Goal: Information Seeking & Learning: Learn about a topic

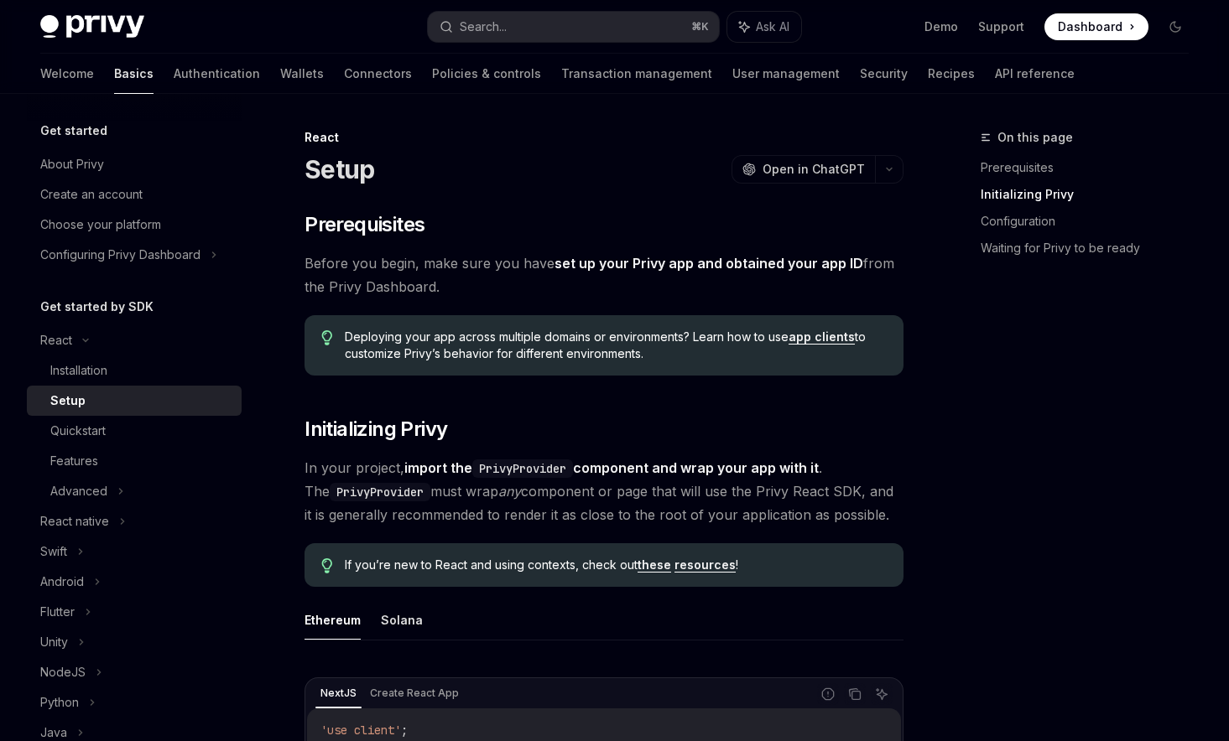
scroll to position [519, 0]
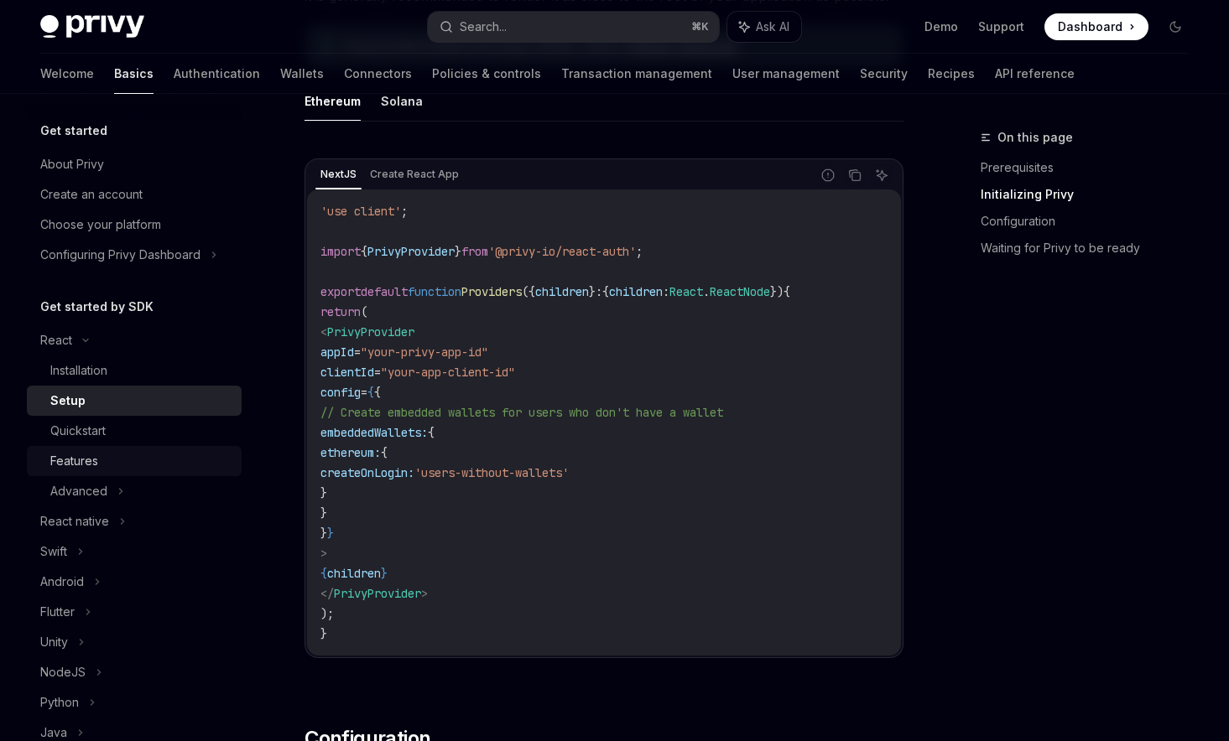
click at [226, 447] on link "Features" at bounding box center [134, 461] width 215 height 30
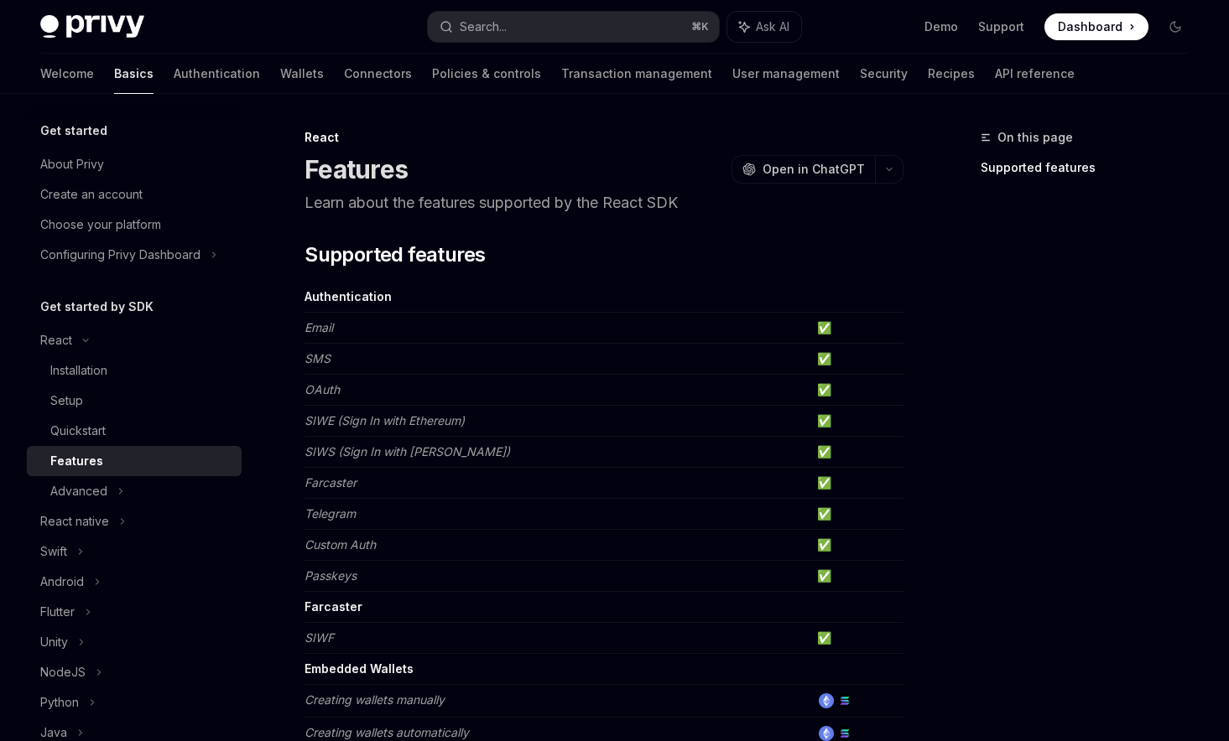
click at [185, 475] on link "Features" at bounding box center [134, 461] width 215 height 30
click at [161, 489] on div "Advanced" at bounding box center [134, 491] width 215 height 30
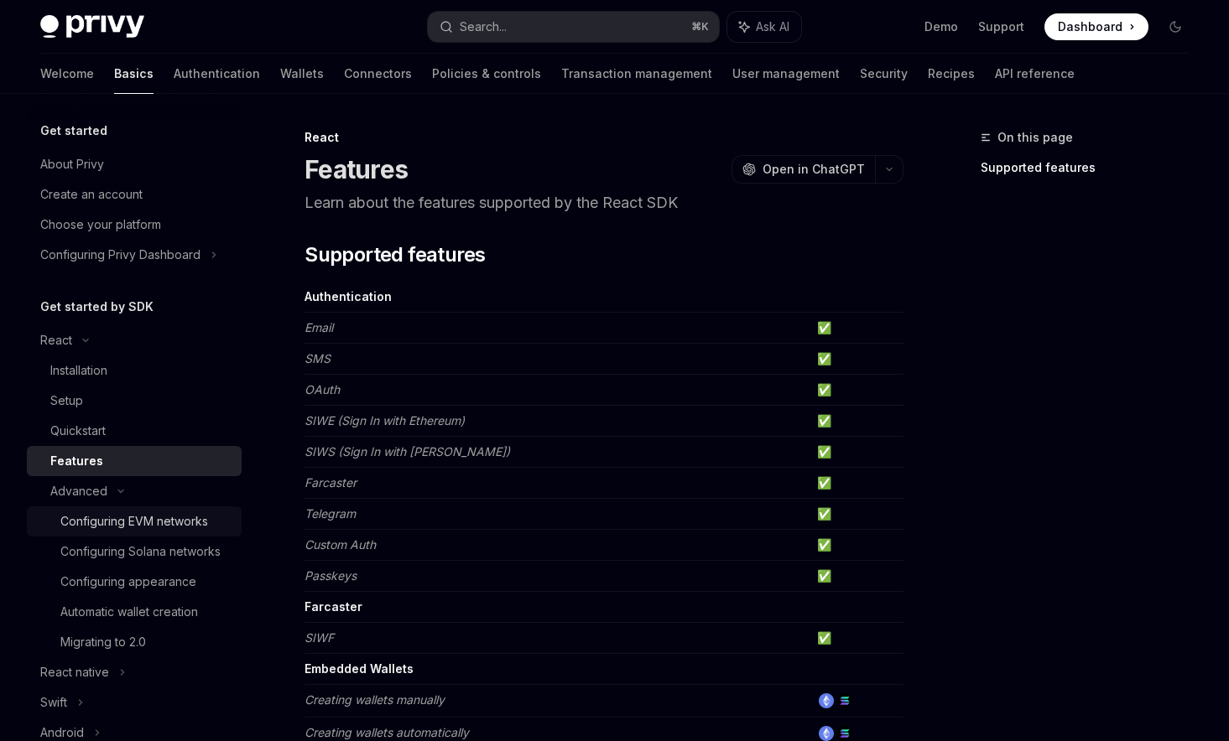
click at [195, 516] on div "Configuring EVM networks" at bounding box center [134, 522] width 148 height 20
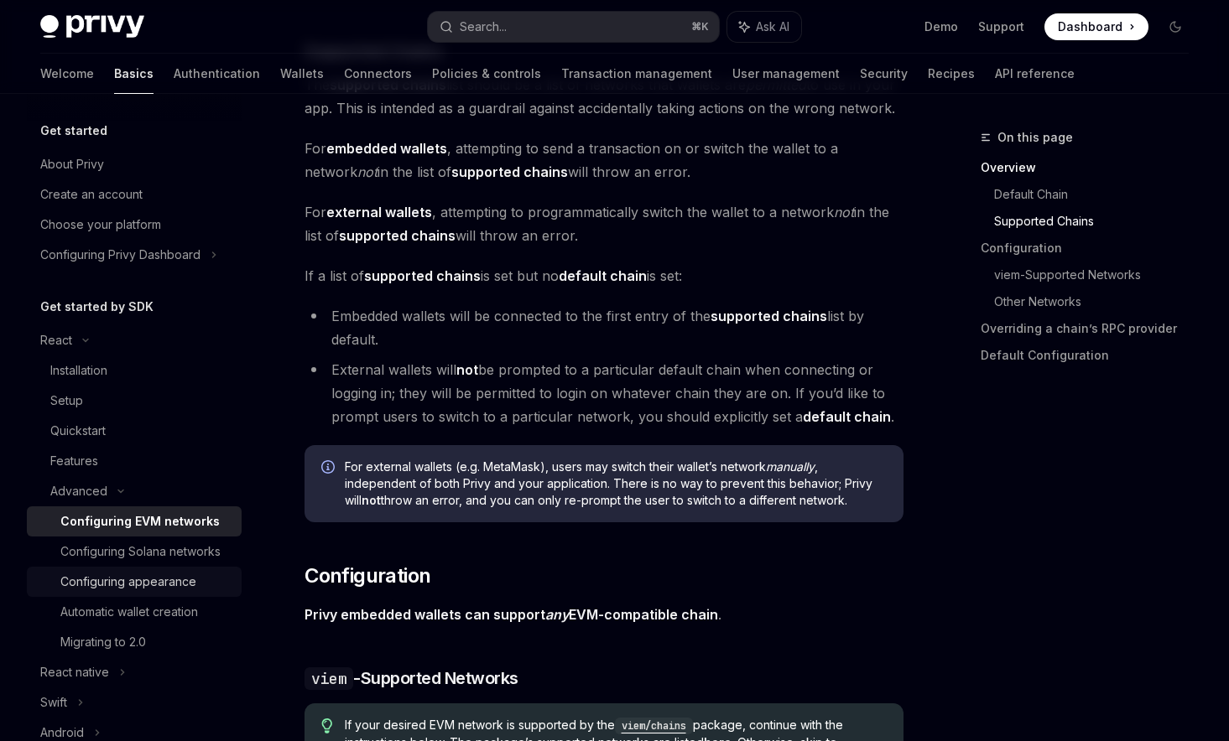
scroll to position [1132, 0]
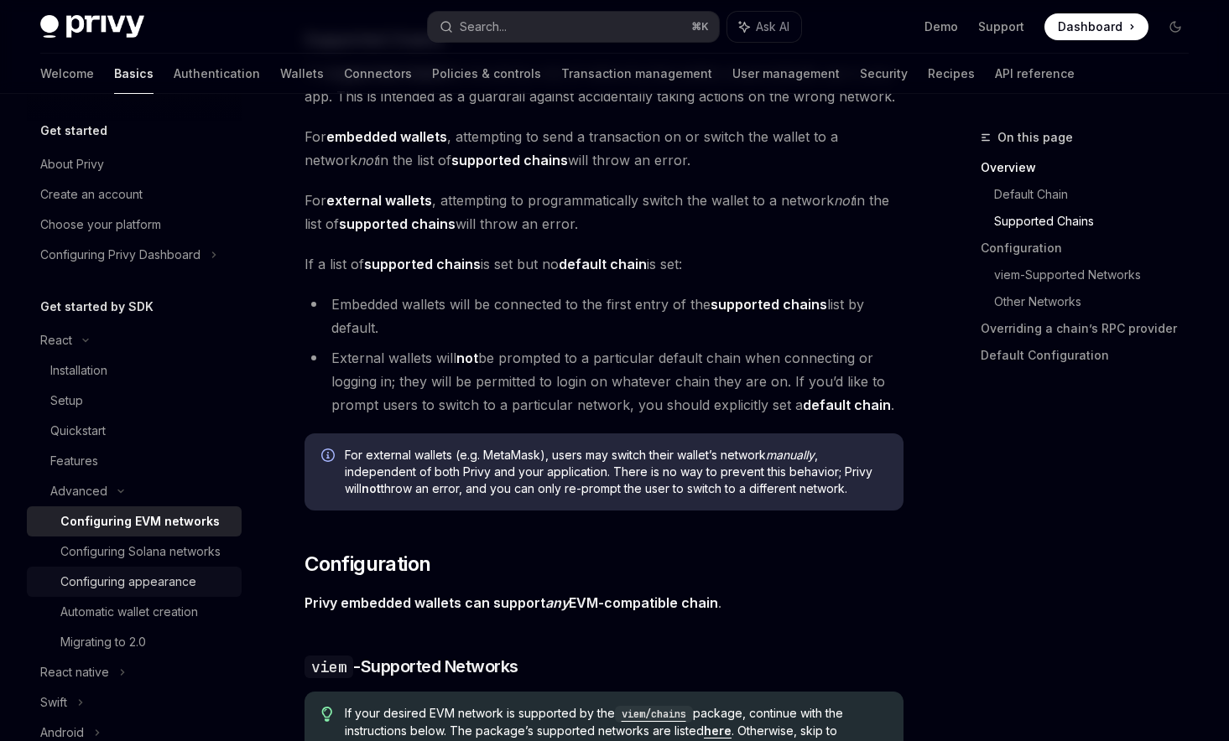
click at [189, 576] on div "Configuring appearance" at bounding box center [128, 582] width 136 height 20
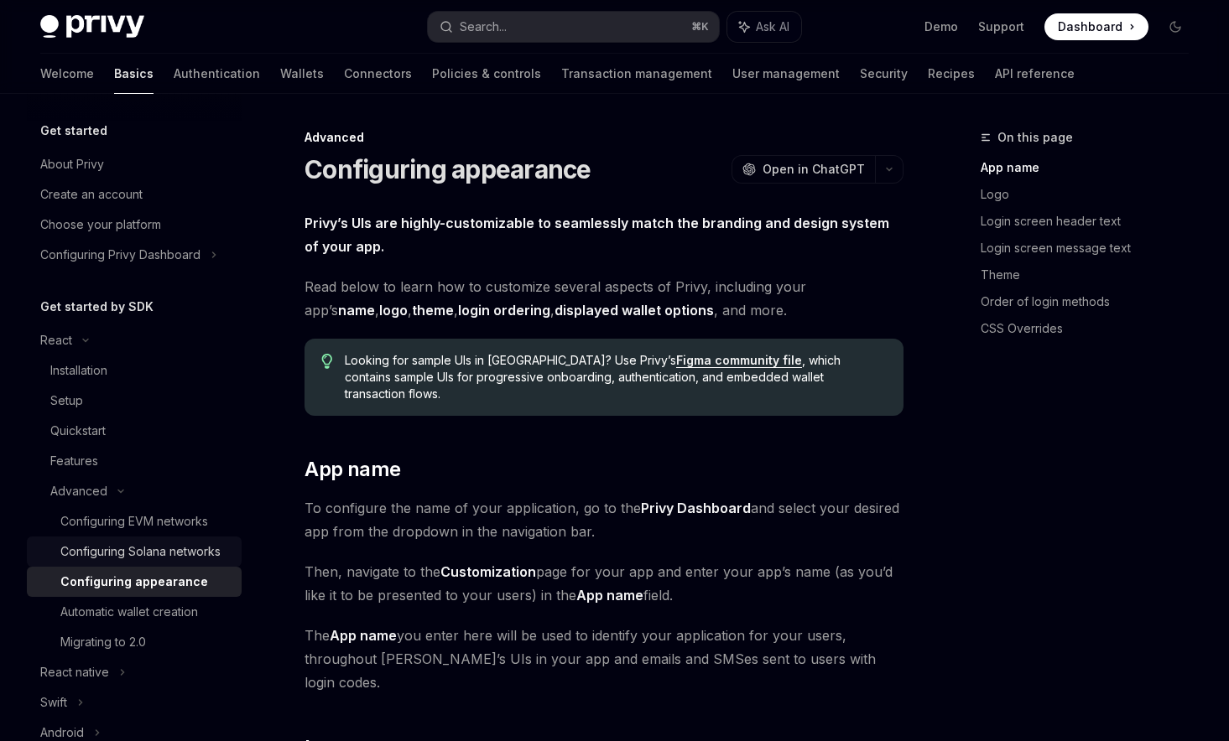
click at [203, 553] on div "Configuring Solana networks" at bounding box center [140, 552] width 160 height 20
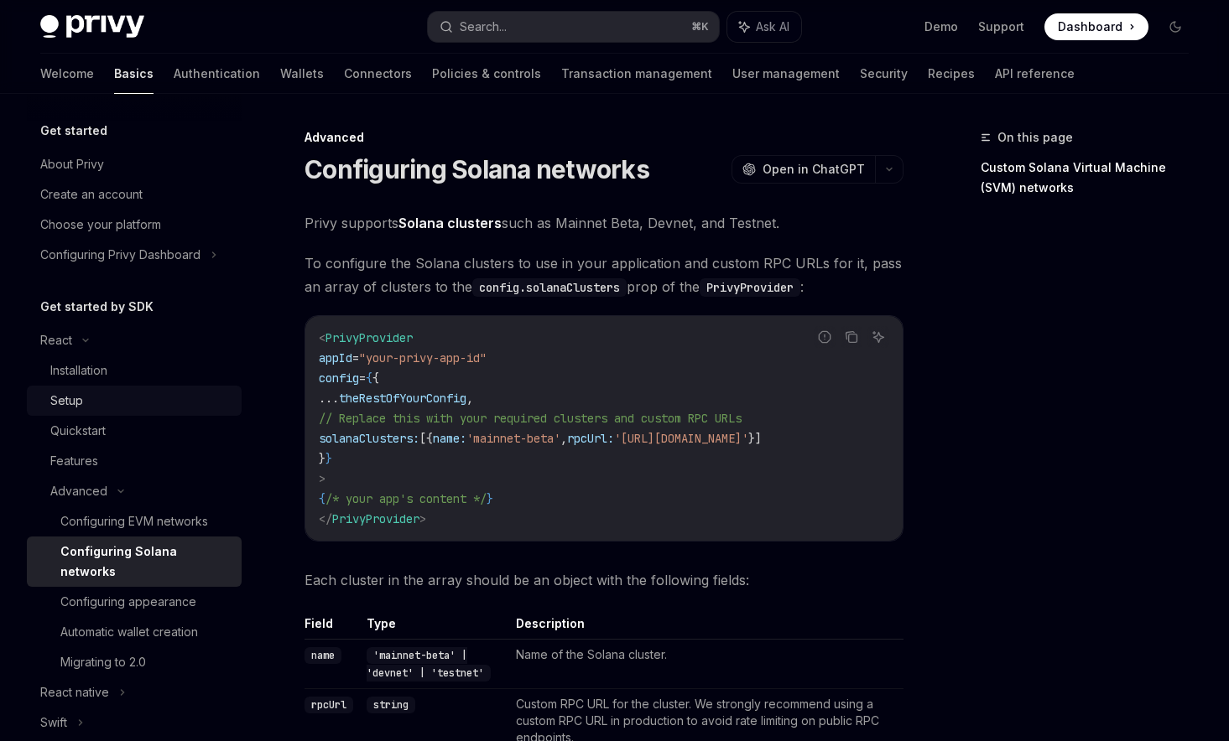
click at [182, 387] on link "Setup" at bounding box center [134, 401] width 215 height 30
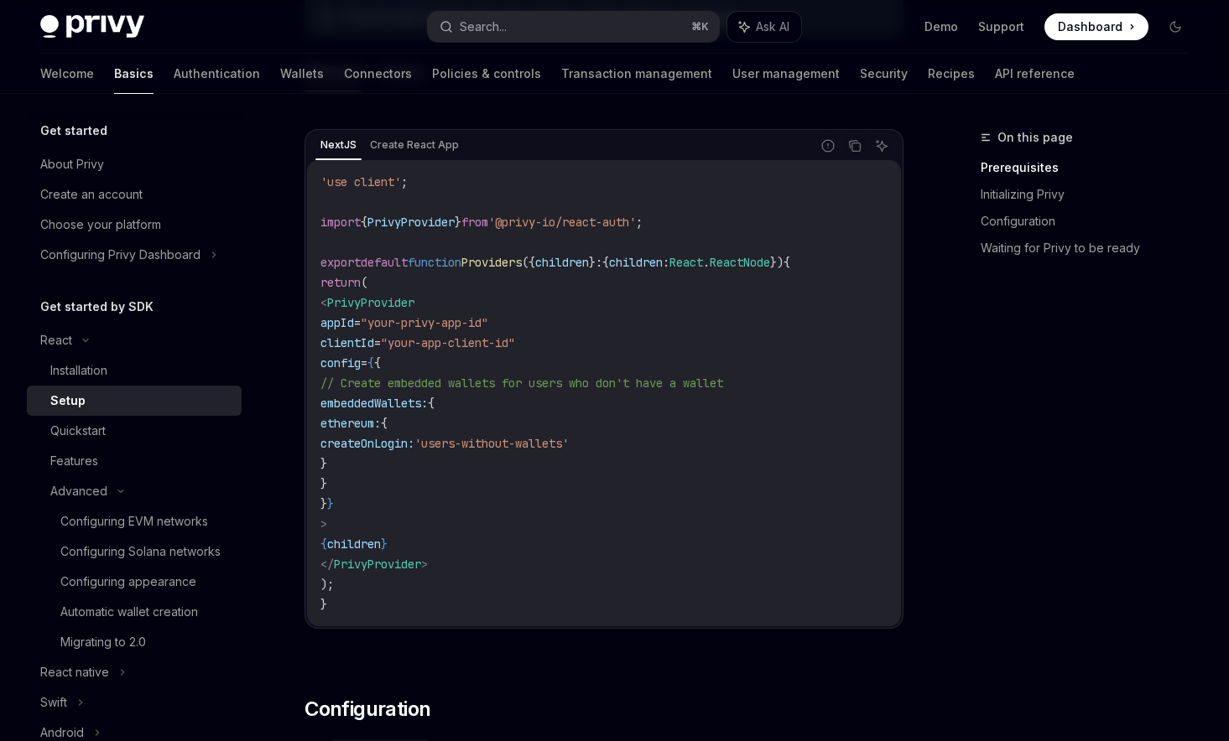
scroll to position [611, 0]
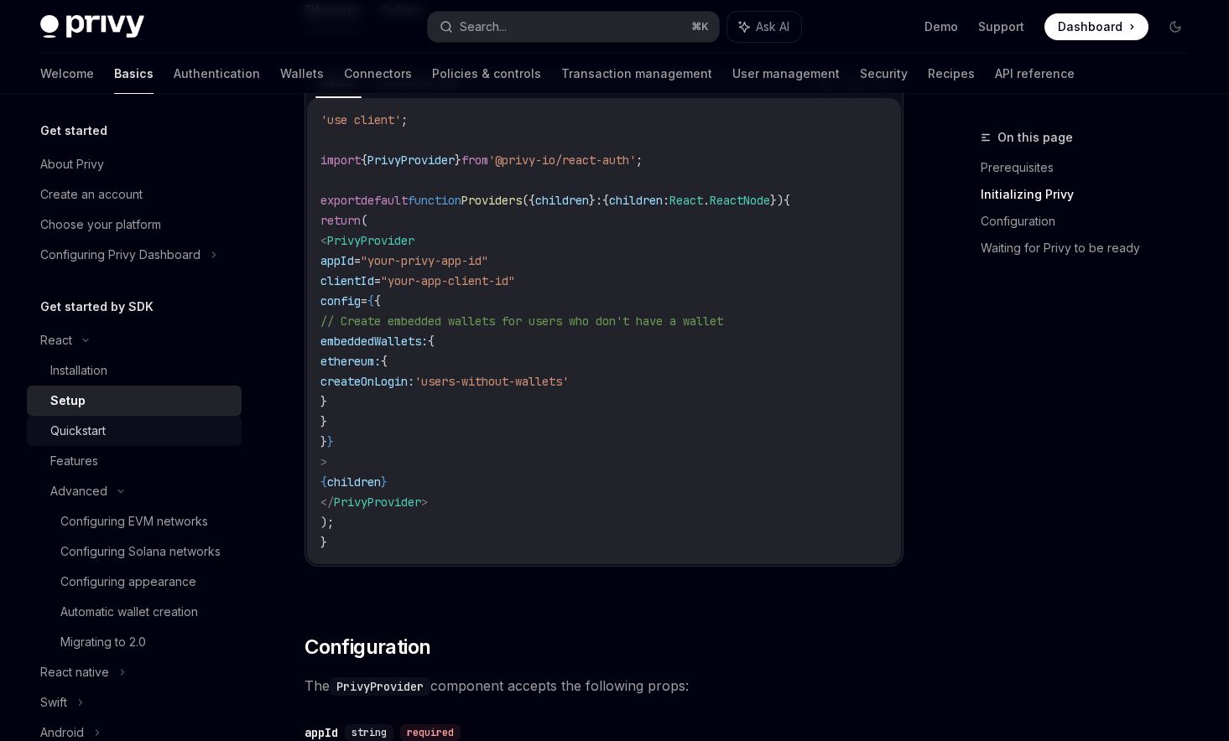
click at [162, 444] on link "Quickstart" at bounding box center [134, 431] width 215 height 30
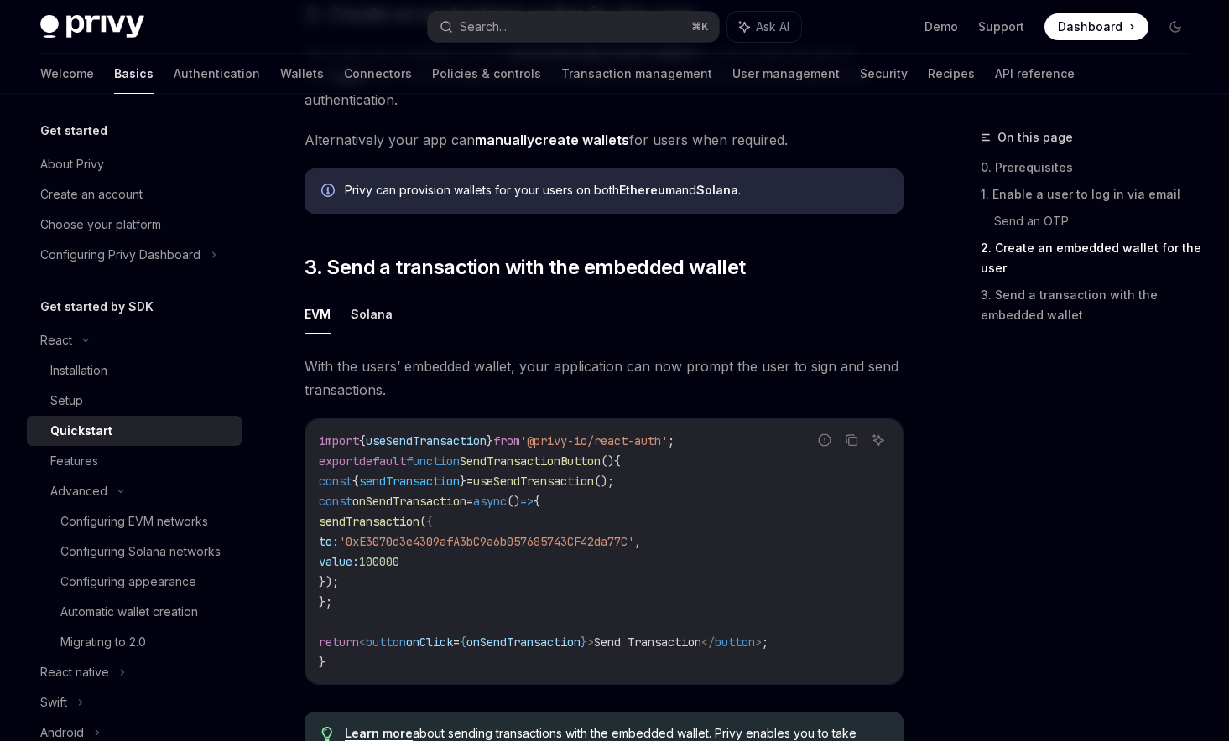
scroll to position [1254, 0]
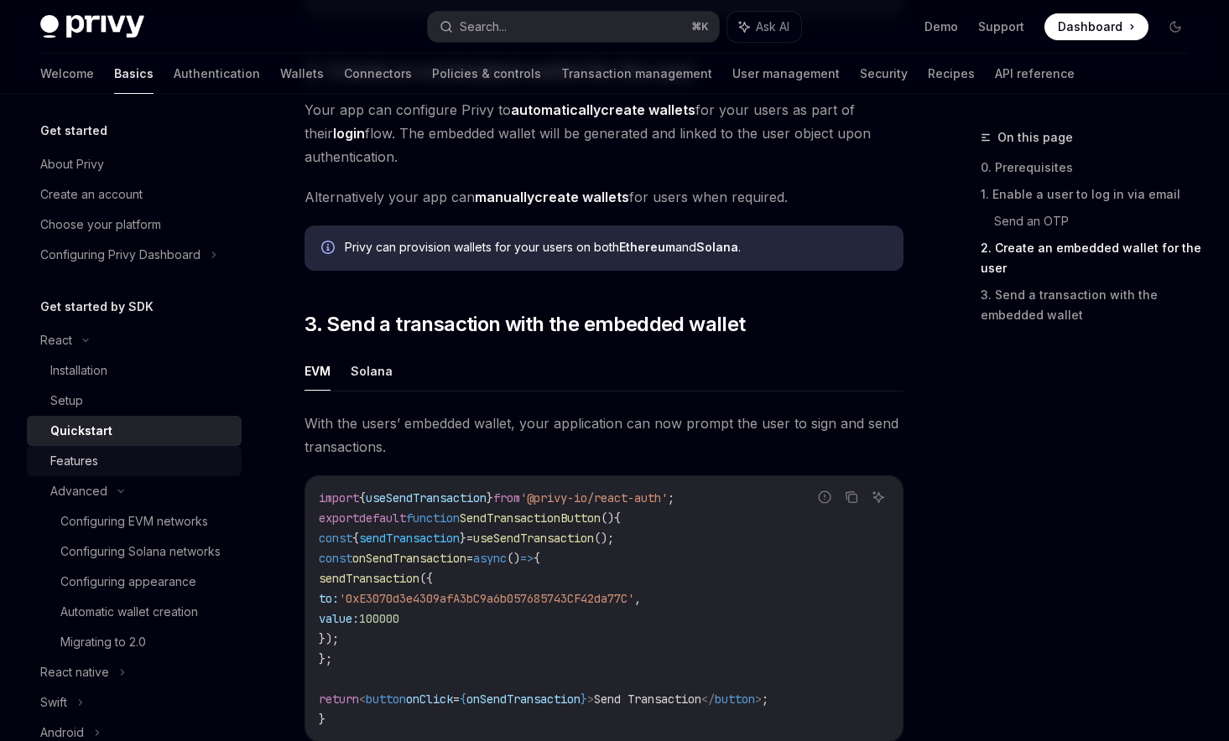
click at [197, 458] on div "Features" at bounding box center [140, 461] width 181 height 20
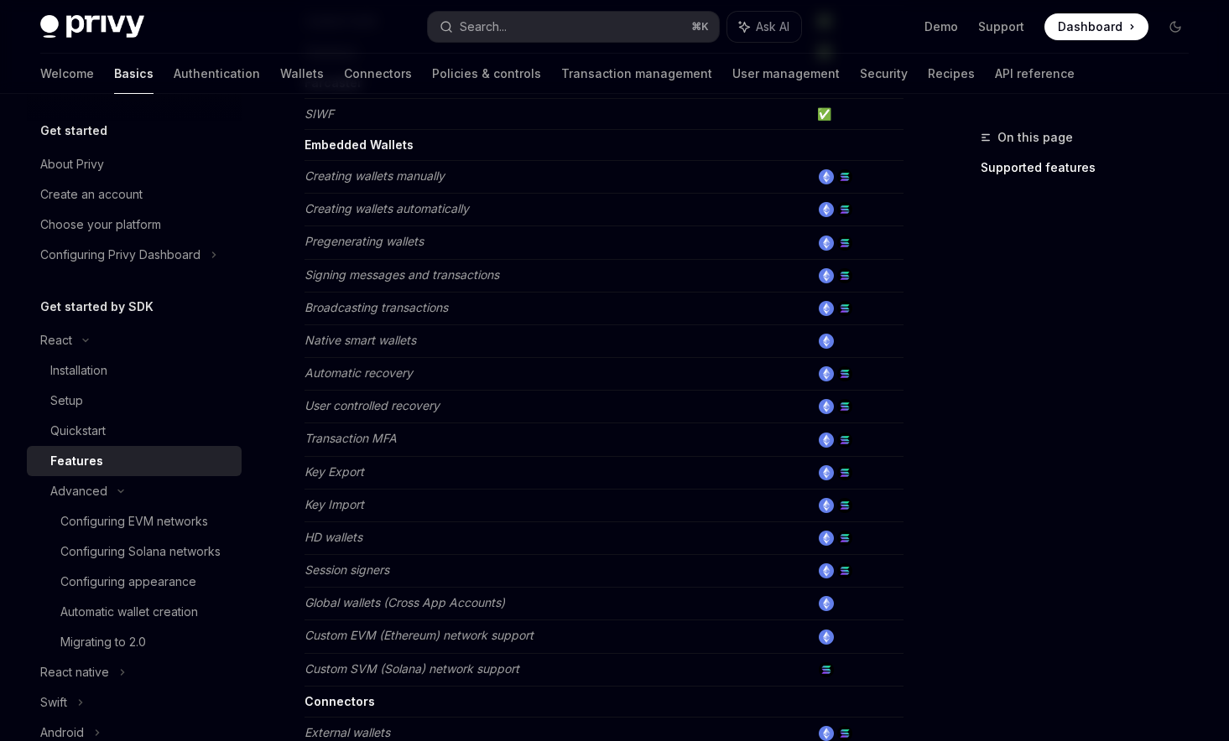
scroll to position [424, 0]
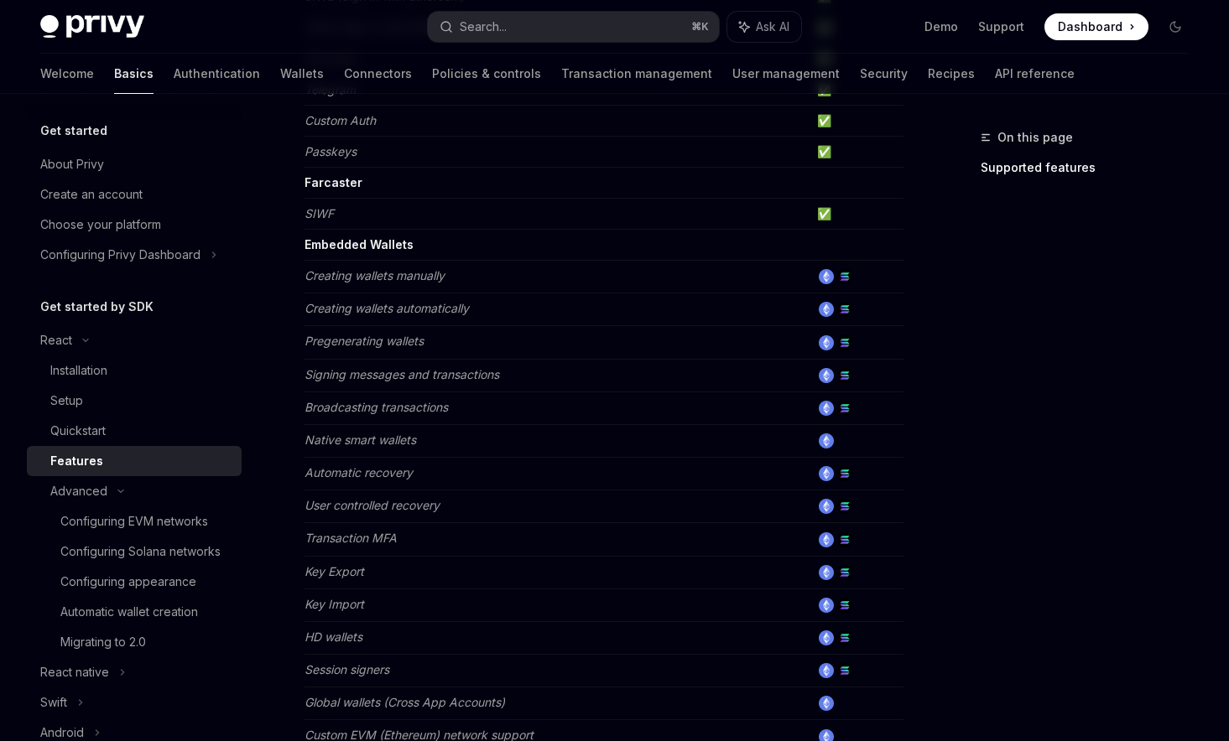
click at [162, 464] on div "Features" at bounding box center [140, 461] width 181 height 20
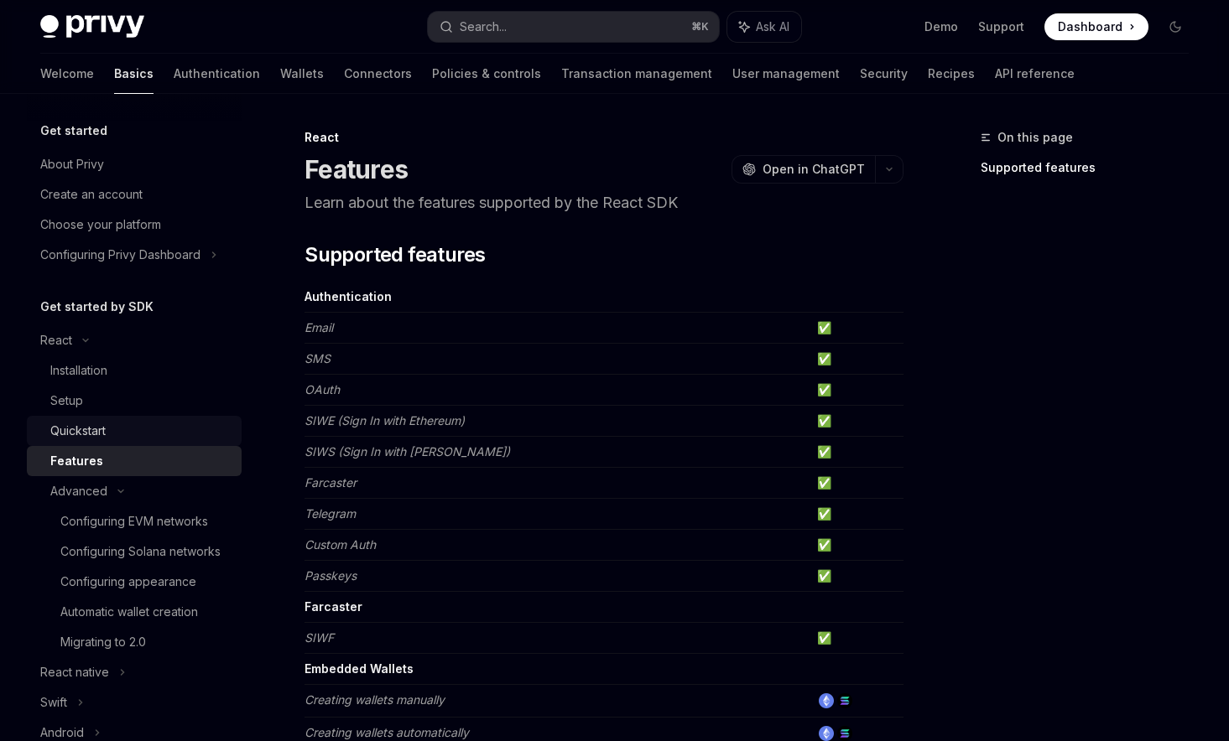
click at [162, 428] on div "Quickstart" at bounding box center [140, 431] width 181 height 20
type textarea "*"
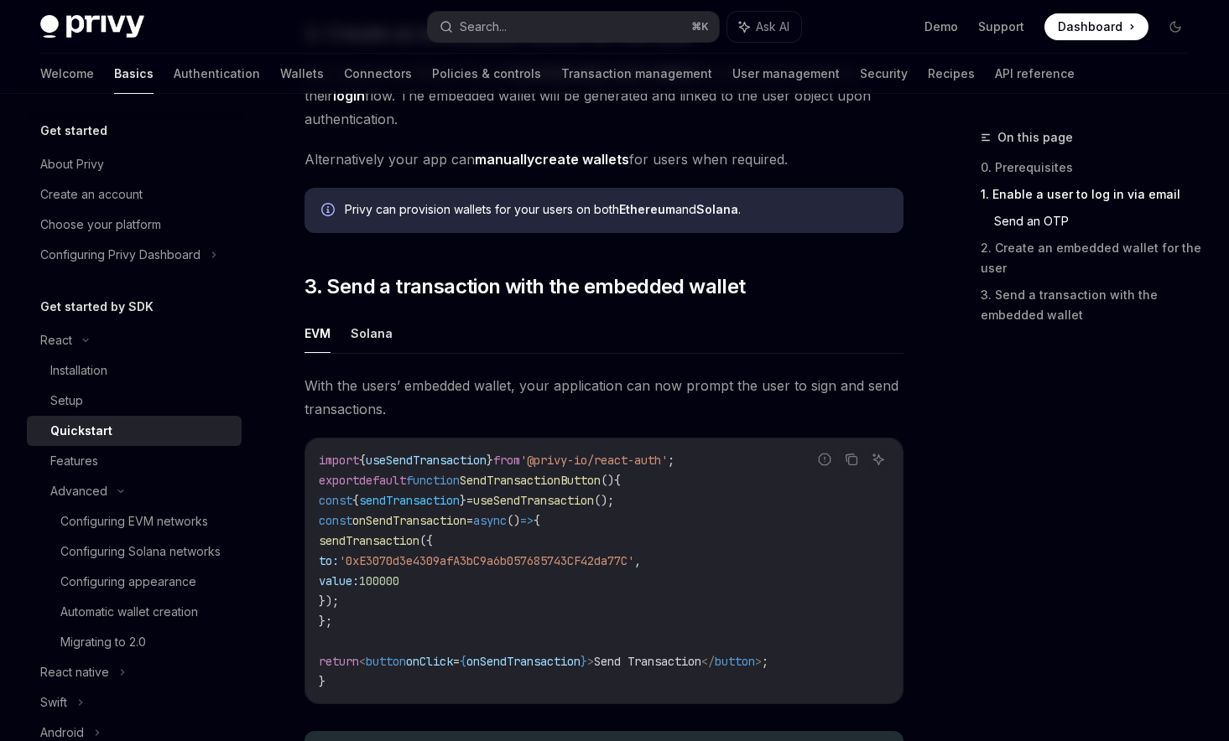
scroll to position [1570, 0]
